Goal: Task Accomplishment & Management: Use online tool/utility

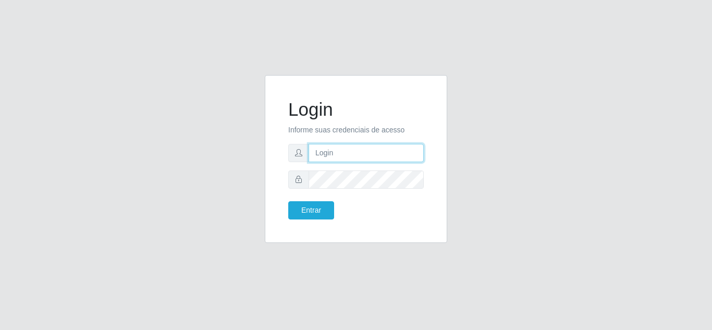
drag, startPoint x: 0, startPoint y: 0, endPoint x: 342, endPoint y: 150, distance: 373.4
click at [342, 150] on input "text" at bounding box center [366, 153] width 115 height 18
type input "[EMAIL_ADDRESS][DOMAIN_NAME]"
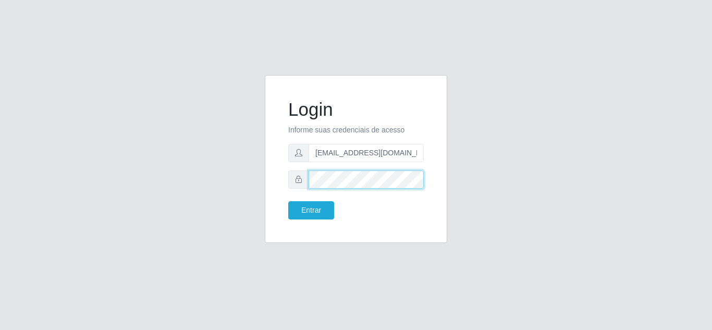
click at [288, 201] on button "Entrar" at bounding box center [311, 210] width 46 height 18
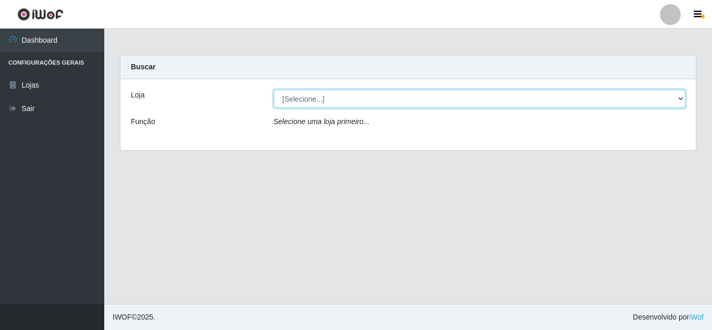
click at [307, 102] on select "[Selecione...] BomQueSó Agreste - Loja 2" at bounding box center [480, 99] width 412 height 18
select select "214"
click at [274, 90] on select "[Selecione...] BomQueSó Agreste - Loja 2" at bounding box center [480, 99] width 412 height 18
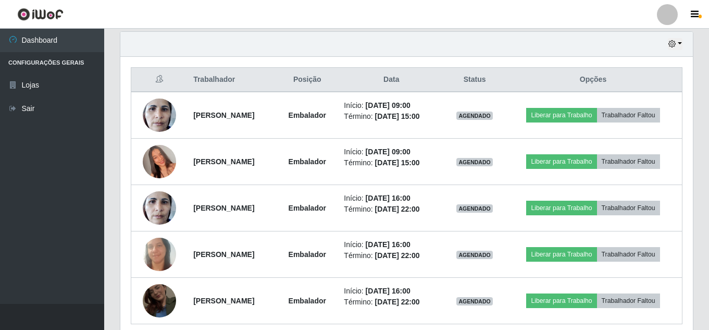
scroll to position [409, 0]
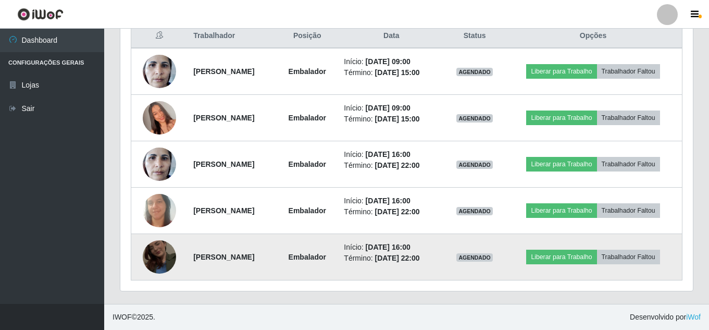
click at [157, 256] on img at bounding box center [159, 256] width 33 height 59
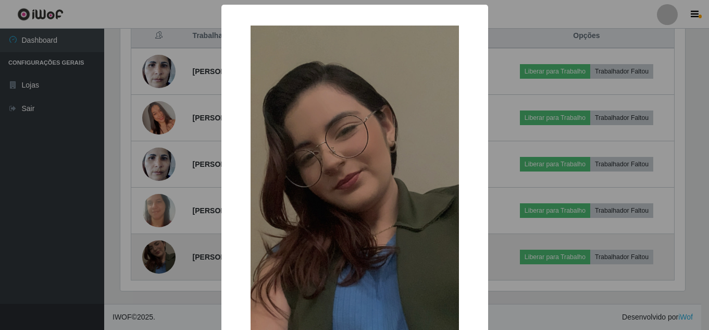
scroll to position [216, 568]
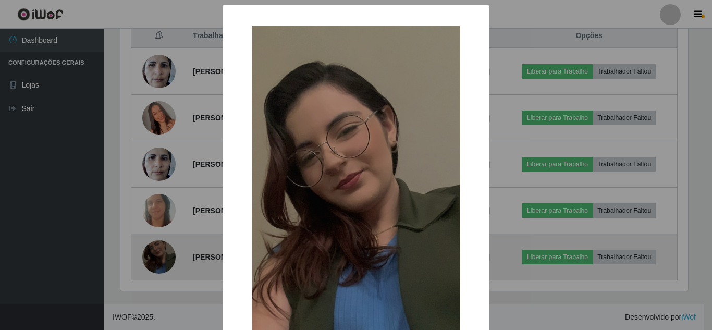
click at [157, 256] on div "× OK Cancel" at bounding box center [356, 165] width 712 height 330
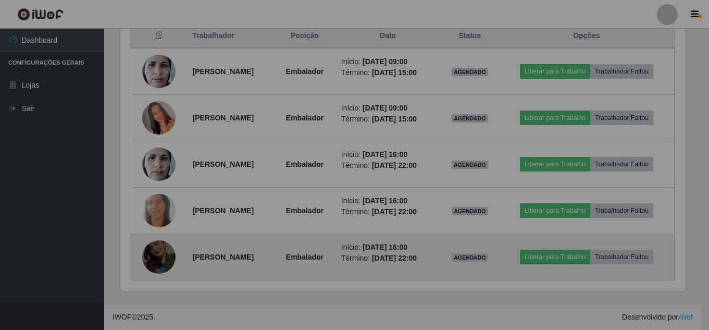
scroll to position [216, 573]
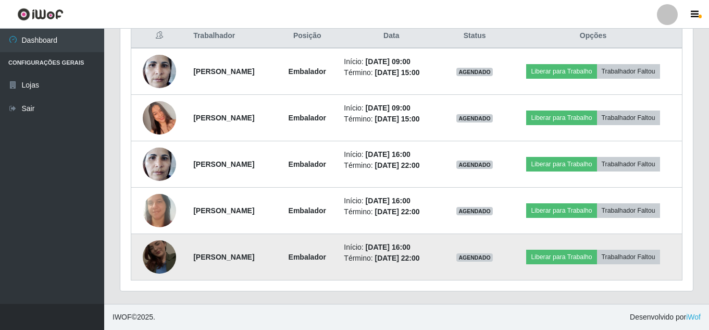
click at [160, 261] on img at bounding box center [159, 256] width 33 height 59
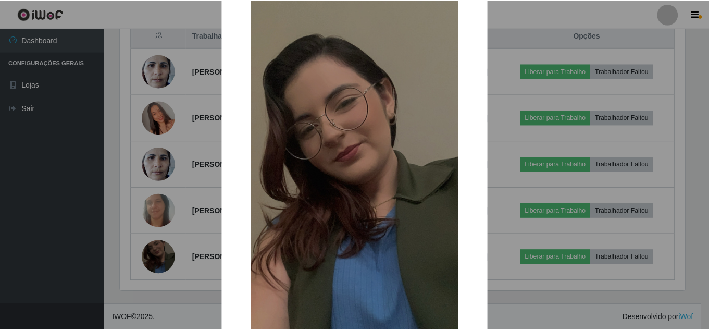
scroll to position [132, 0]
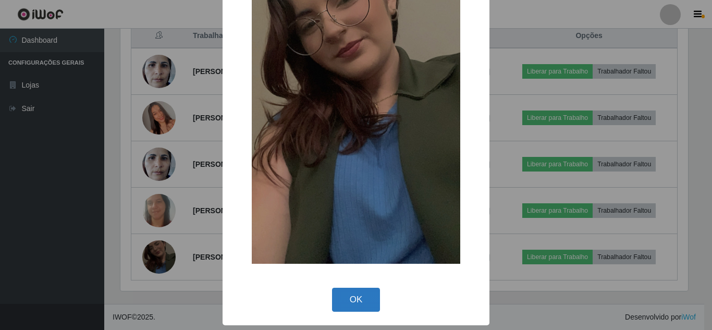
click at [353, 300] on button "OK" at bounding box center [356, 300] width 48 height 24
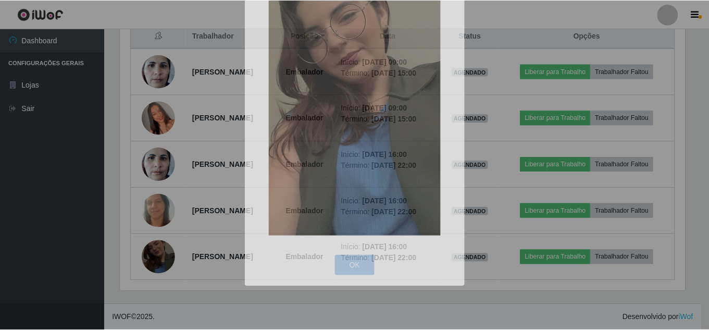
scroll to position [216, 573]
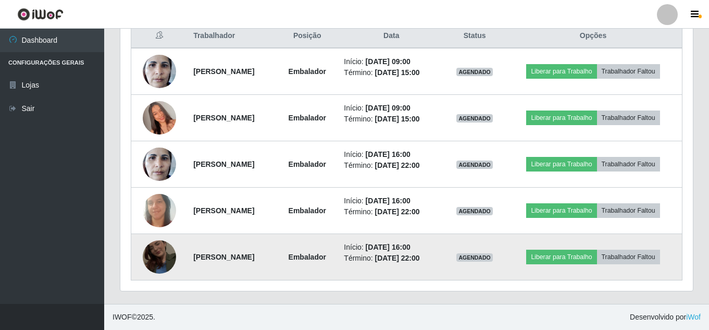
click at [157, 256] on img at bounding box center [159, 256] width 33 height 59
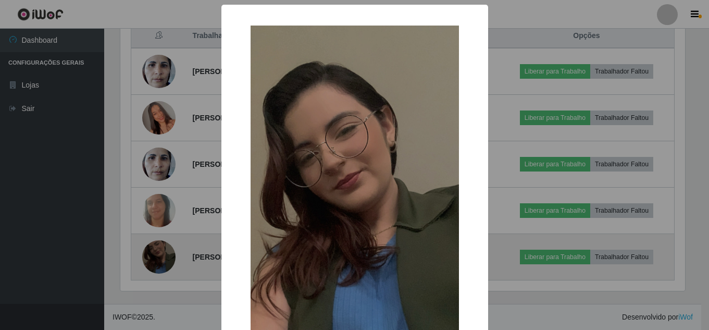
scroll to position [216, 568]
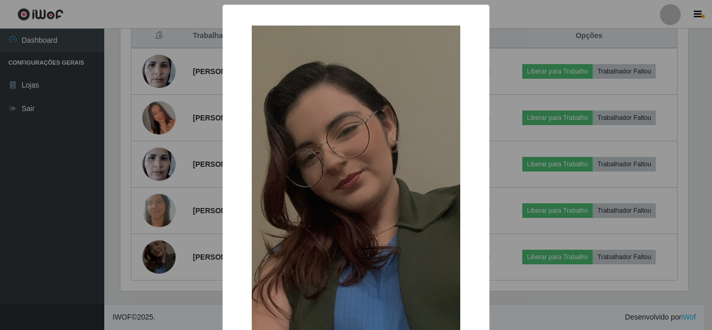
click at [108, 217] on div "× OK Cancel" at bounding box center [356, 165] width 712 height 330
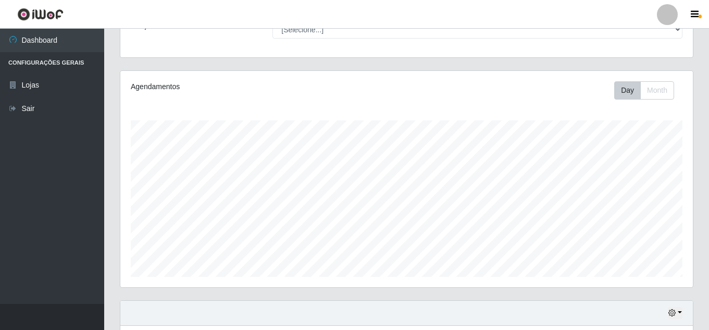
scroll to position [0, 0]
